Goal: Task Accomplishment & Management: Complete application form

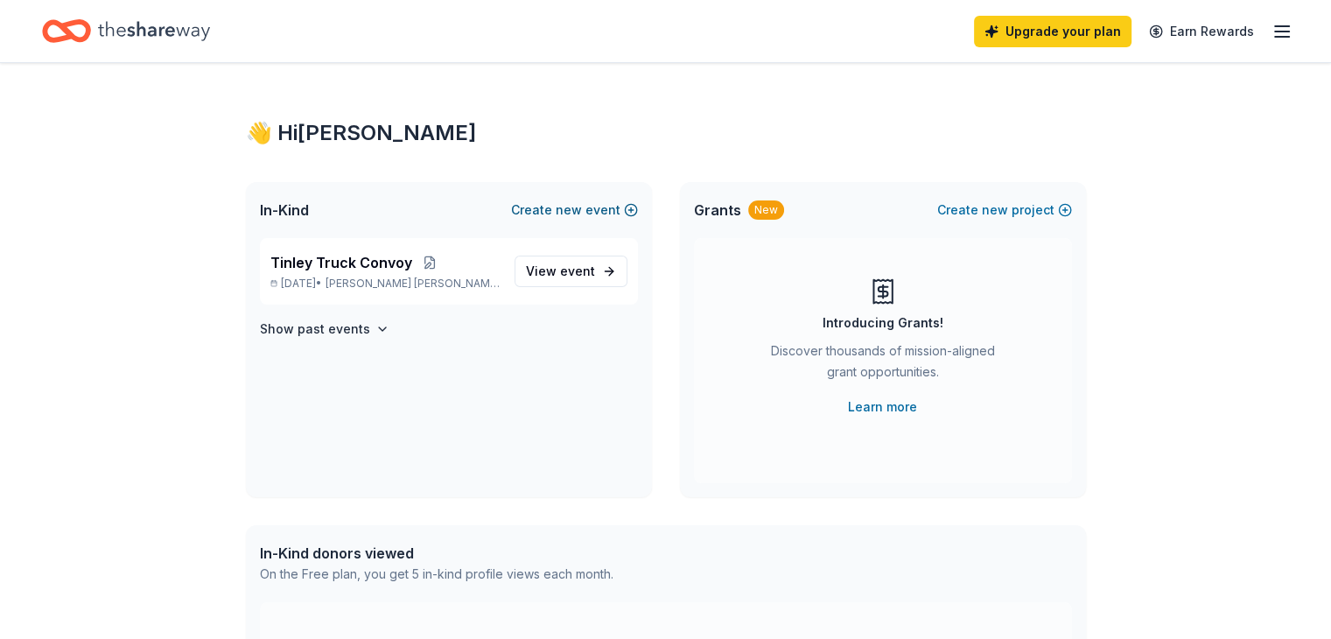
click at [591, 207] on button "Create new event" at bounding box center [574, 209] width 127 height 21
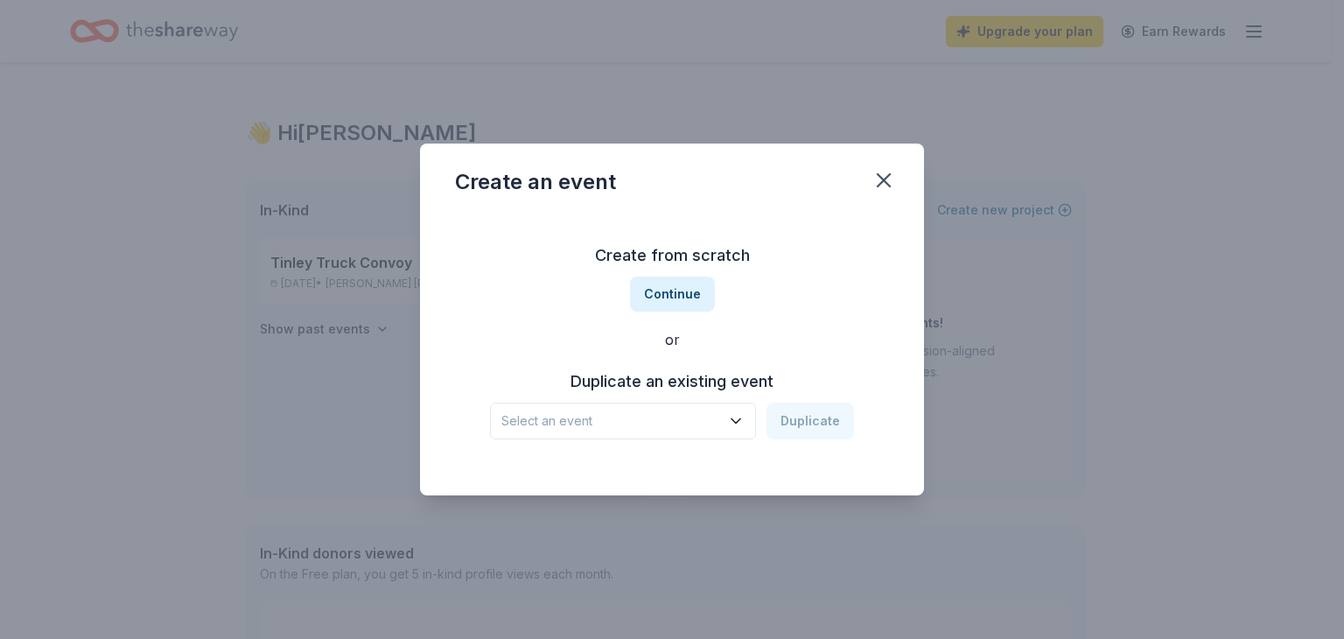
click at [626, 420] on span "Select an event" at bounding box center [610, 420] width 219 height 21
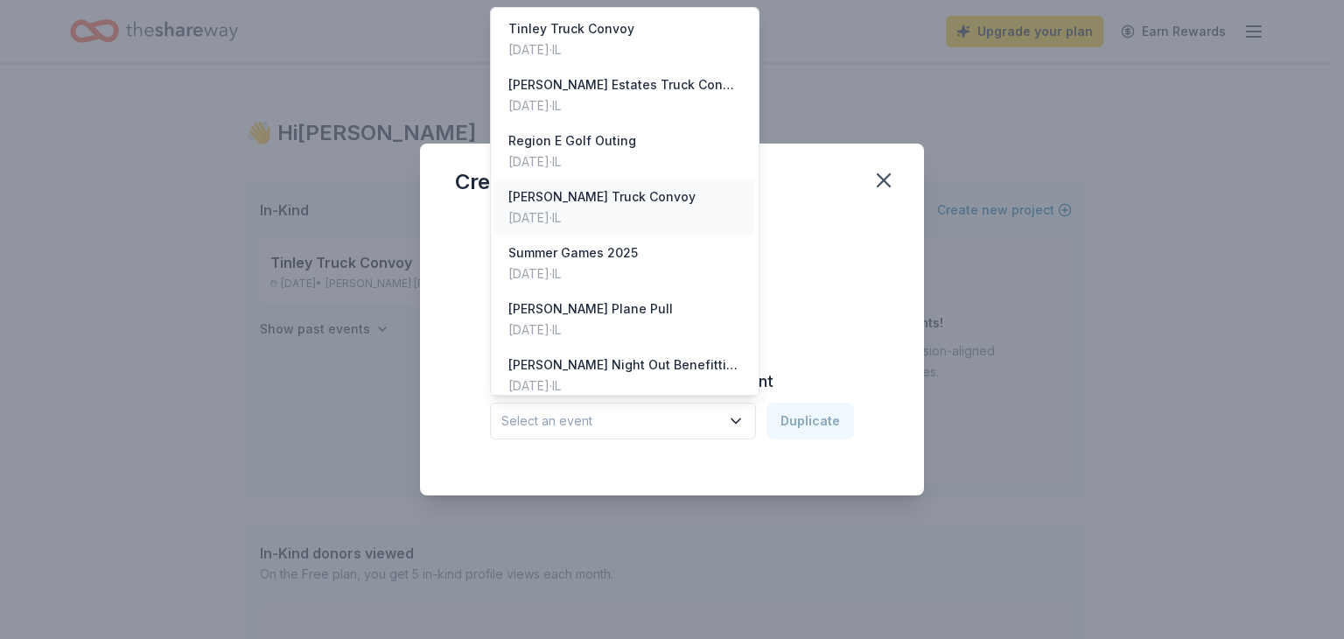
click at [618, 215] on div "[DATE] · IL" at bounding box center [601, 217] width 187 height 21
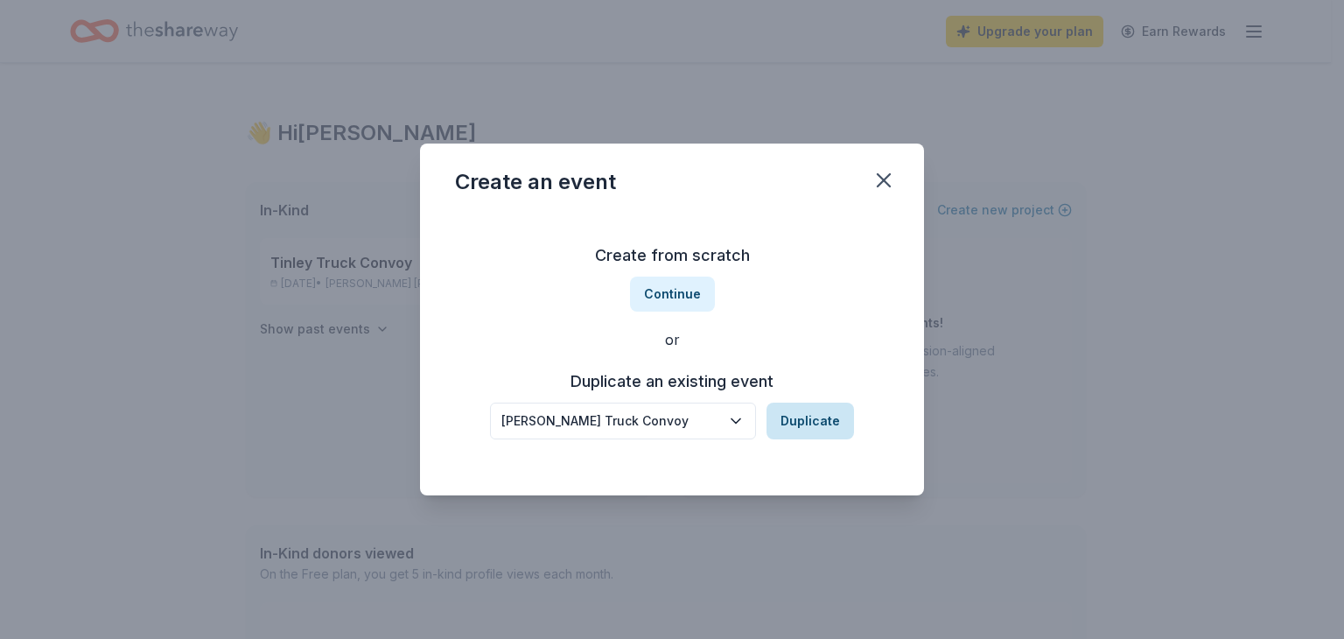
click at [827, 423] on button "Duplicate" at bounding box center [809, 420] width 87 height 37
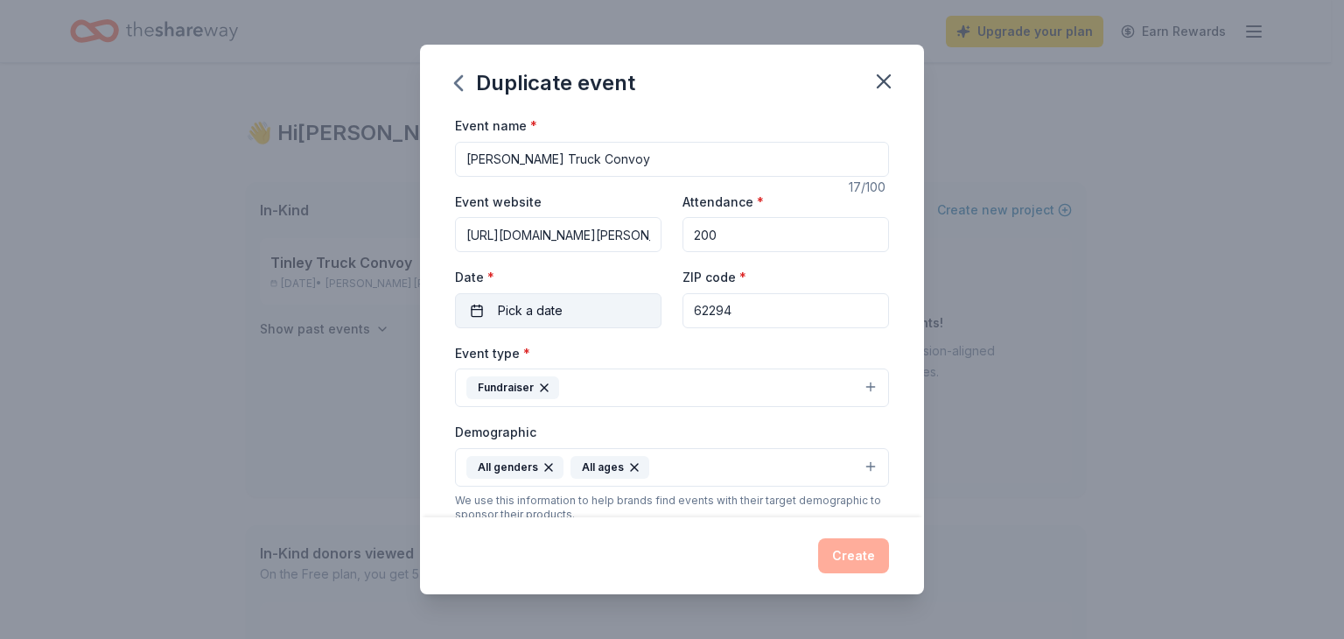
click at [584, 313] on button "Pick a date" at bounding box center [558, 310] width 206 height 35
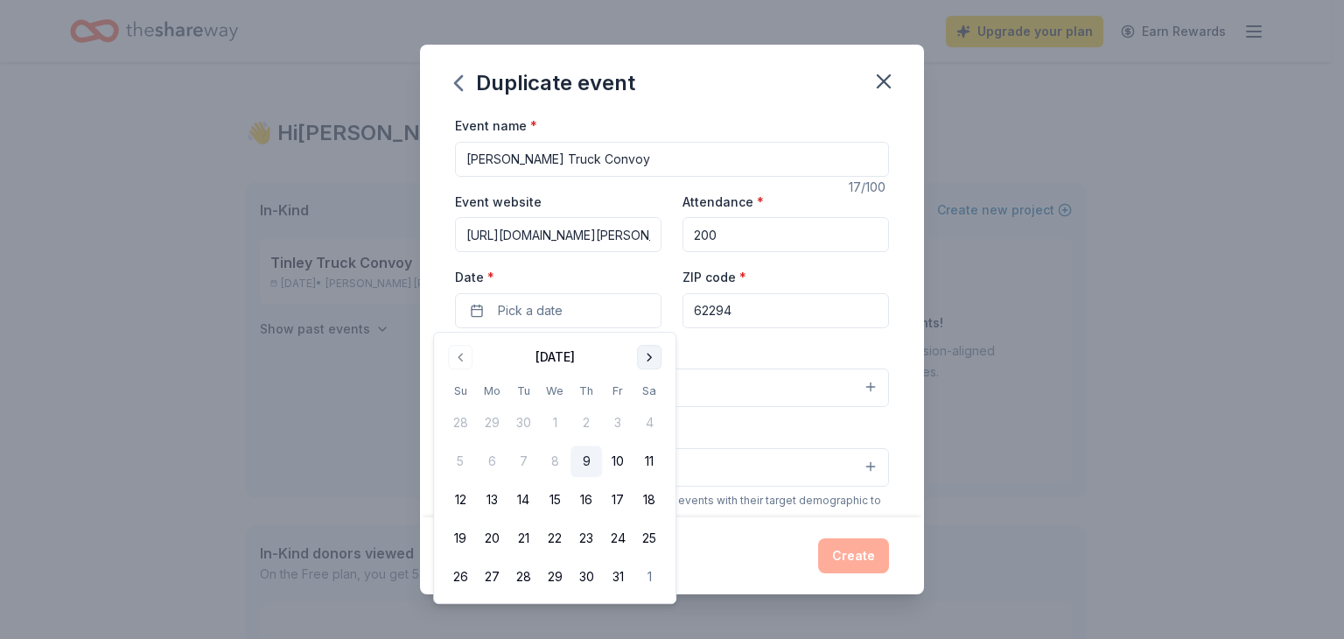
click at [646, 355] on button "Go to next month" at bounding box center [649, 357] width 24 height 24
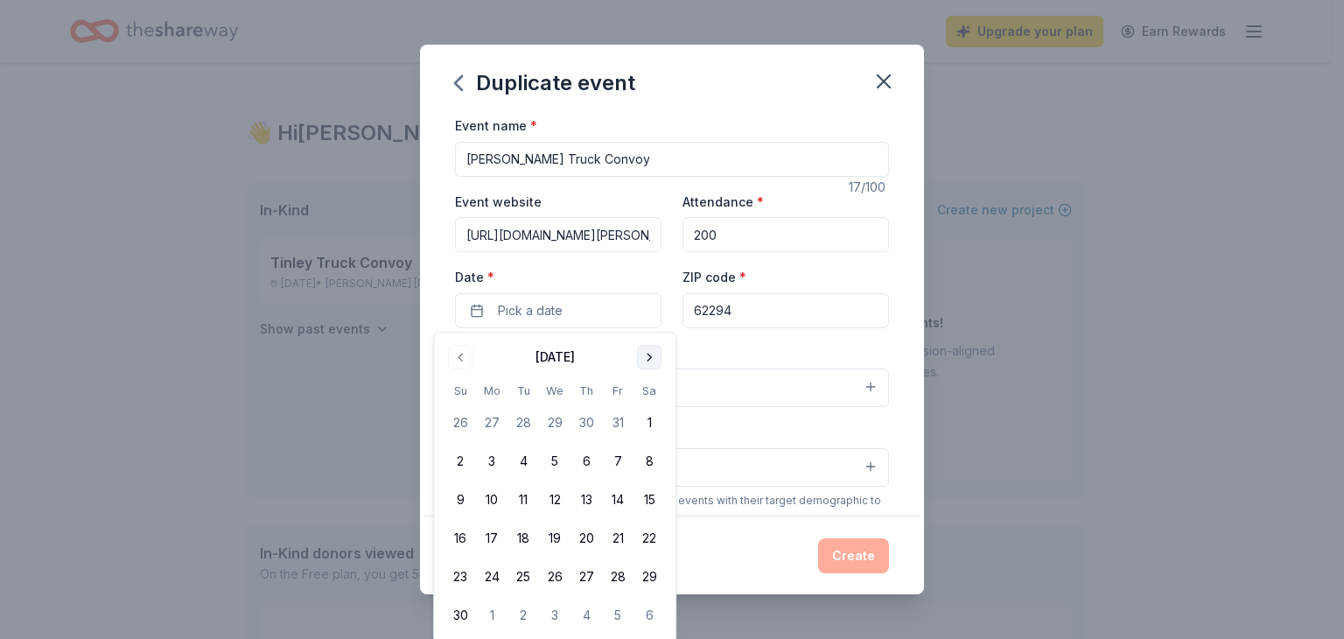
click at [646, 355] on button "Go to next month" at bounding box center [649, 357] width 24 height 24
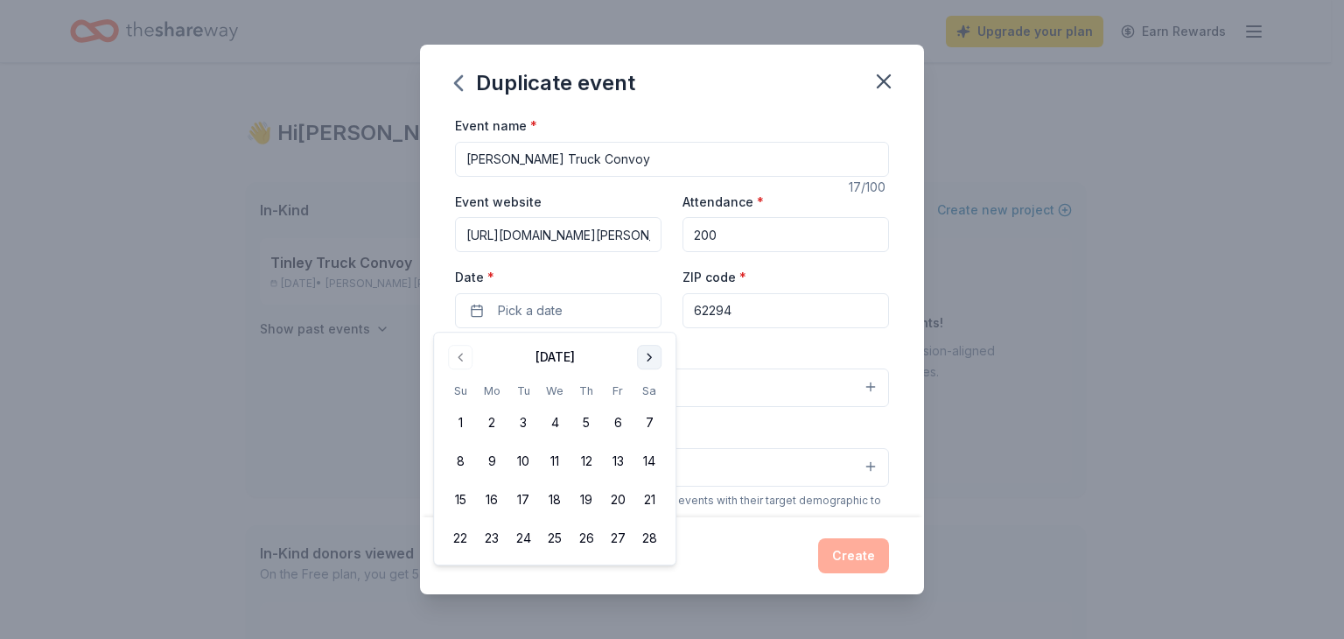
click at [646, 355] on button "Go to next month" at bounding box center [649, 357] width 24 height 24
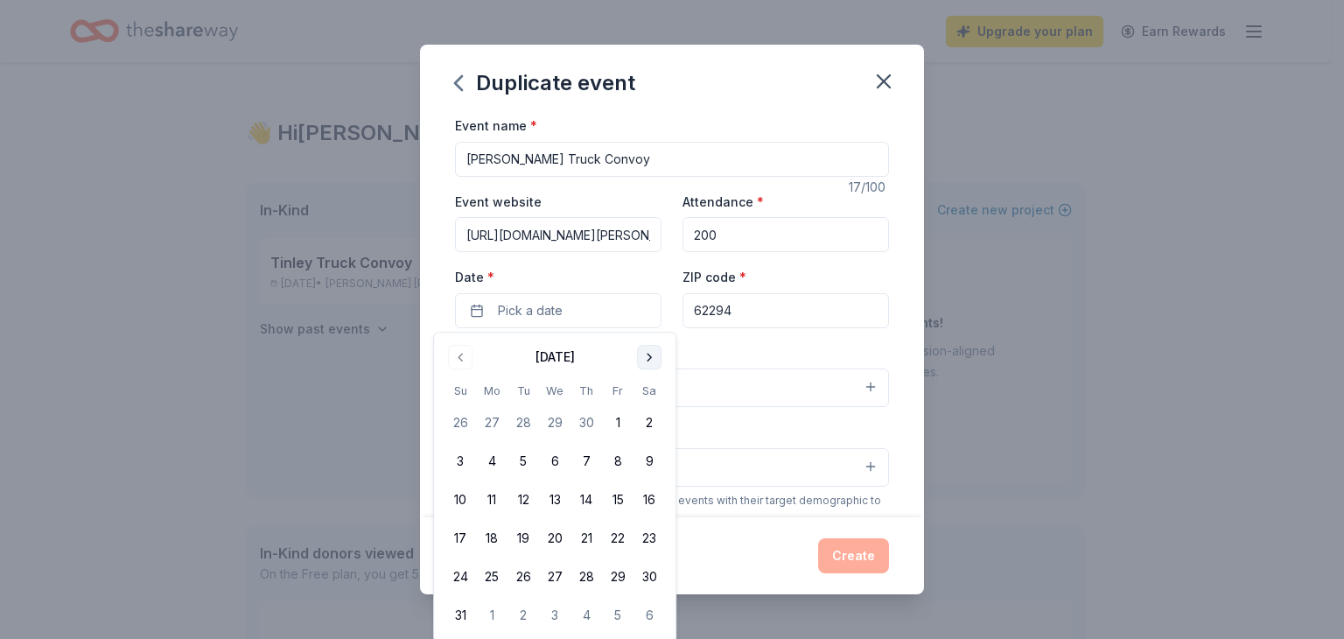
click at [646, 355] on button "Go to next month" at bounding box center [649, 357] width 24 height 24
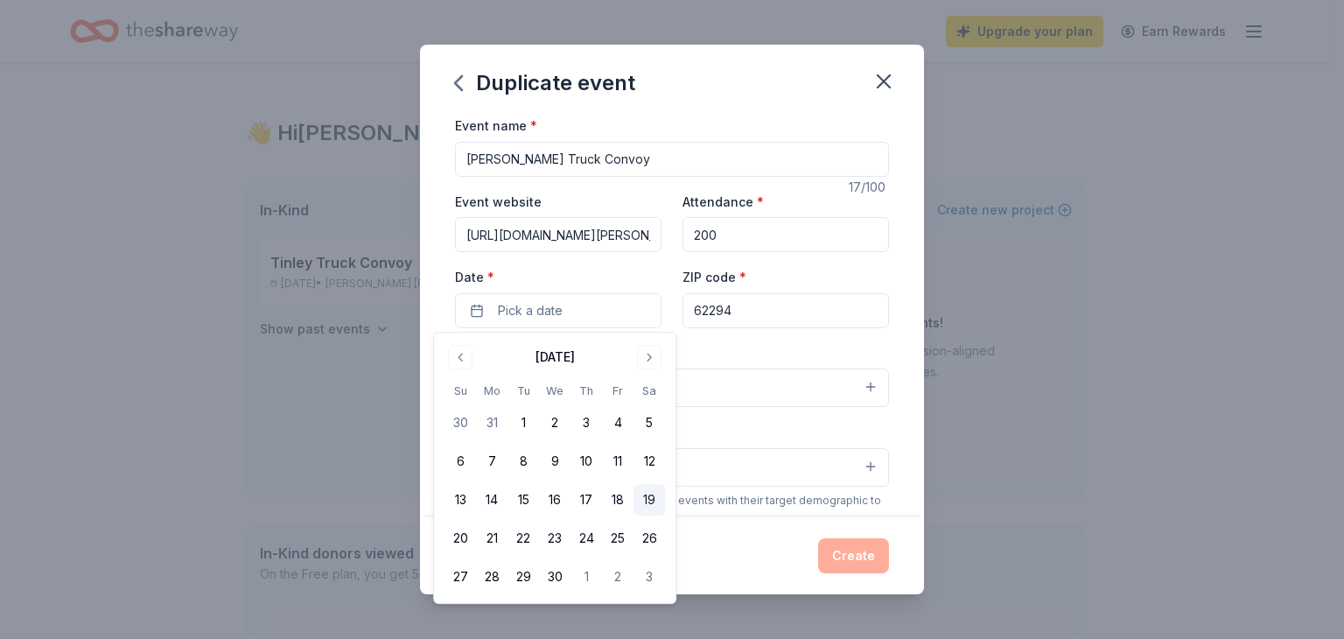
click at [652, 504] on button "19" at bounding box center [648, 499] width 31 height 31
click at [738, 560] on div "Create" at bounding box center [672, 555] width 434 height 35
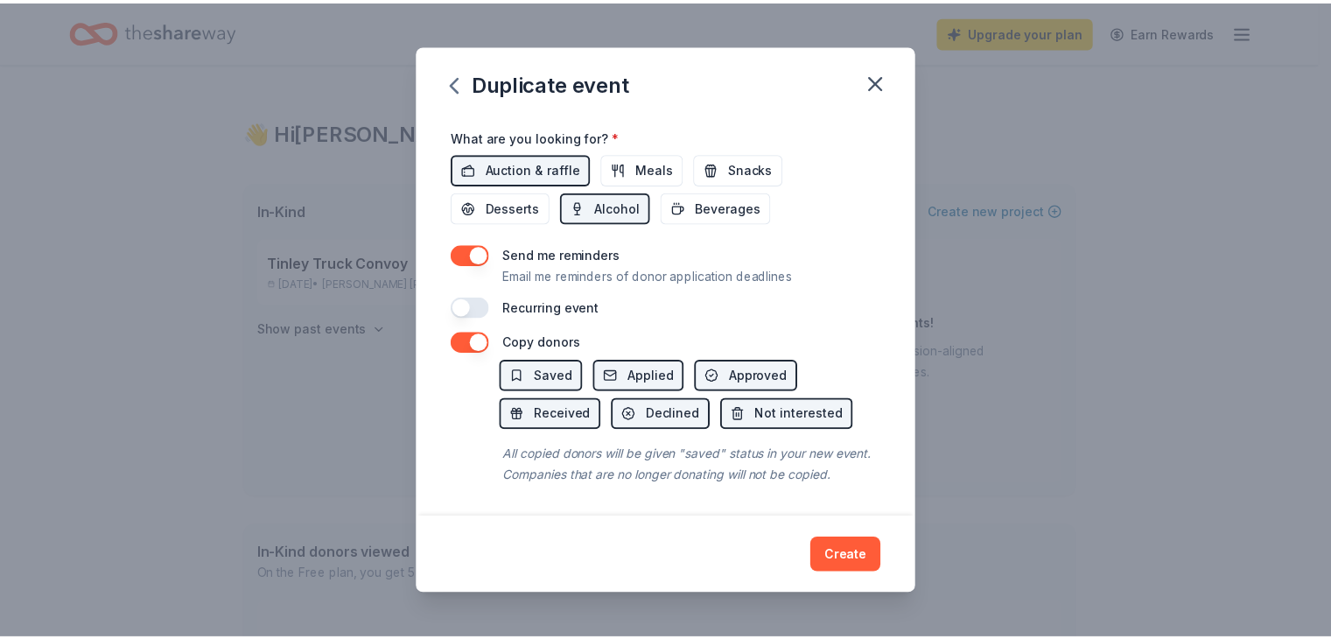
scroll to position [629, 0]
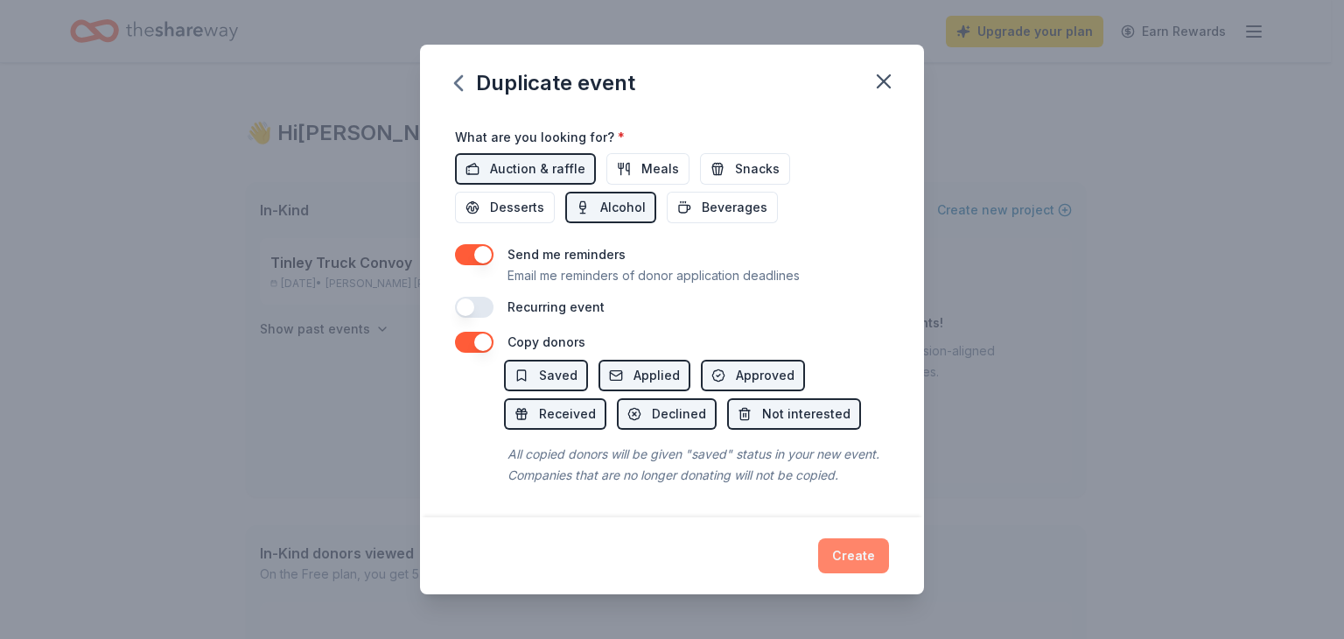
click at [849, 552] on button "Create" at bounding box center [853, 555] width 71 height 35
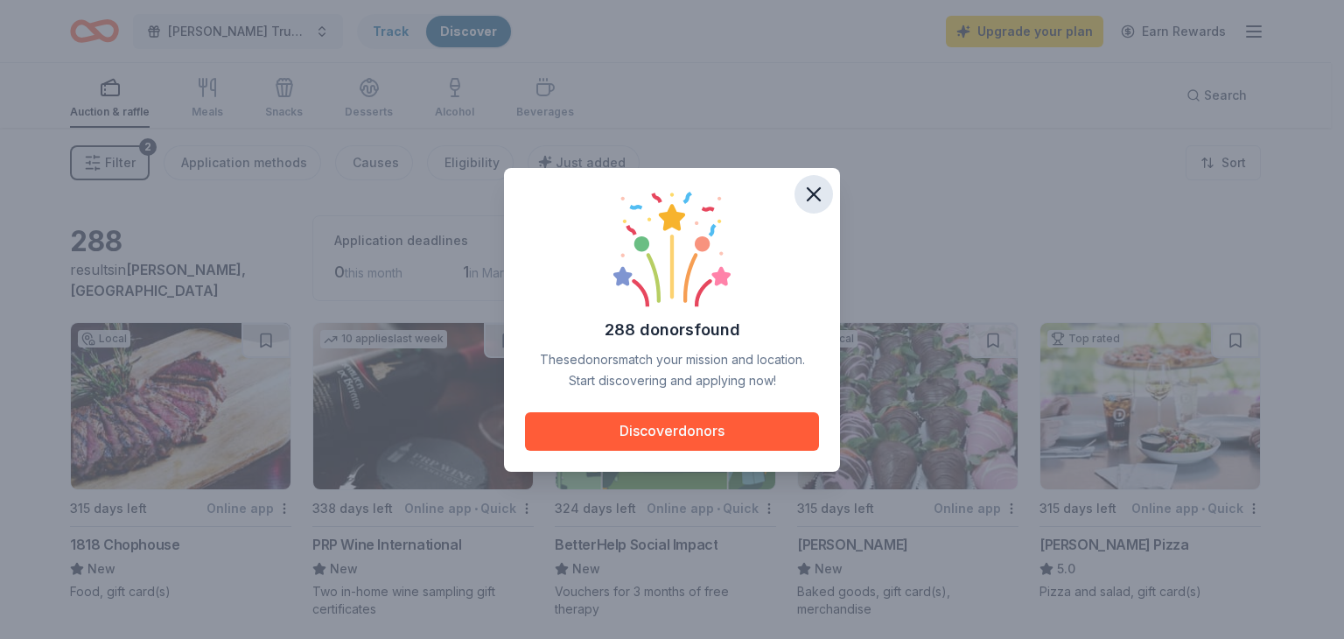
click at [815, 198] on icon "button" at bounding box center [813, 194] width 24 height 24
